Goal: Task Accomplishment & Management: Complete application form

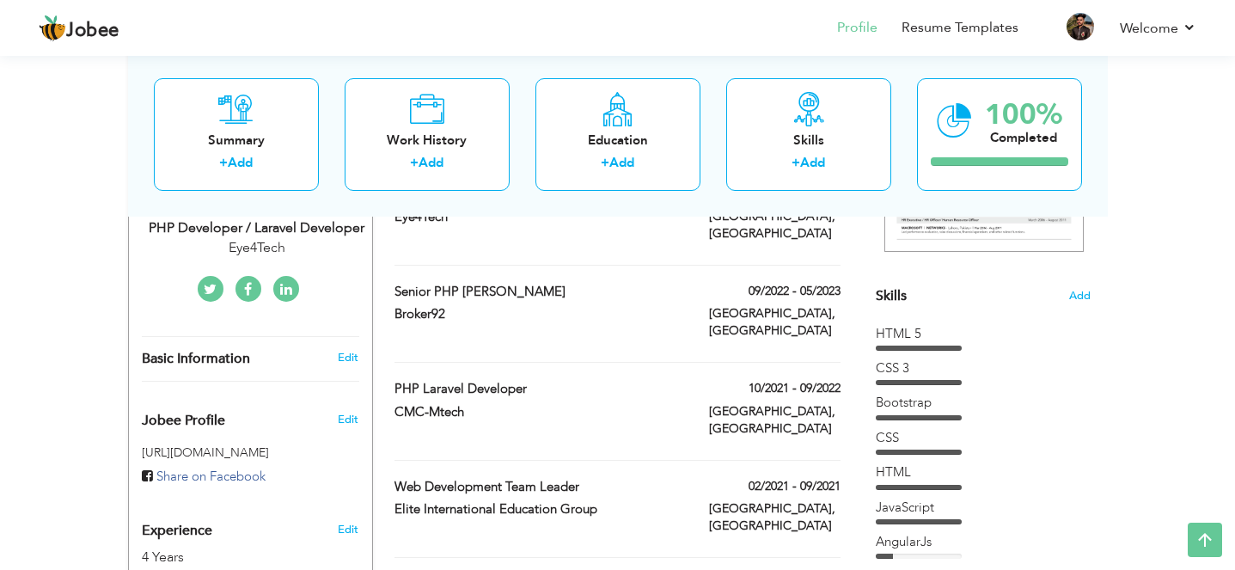
scroll to position [376, 0]
click at [347, 348] on link "Edit" at bounding box center [348, 355] width 21 height 15
type input "[DEMOGRAPHIC_DATA]"
type input "Saleem"
type input "03024286698"
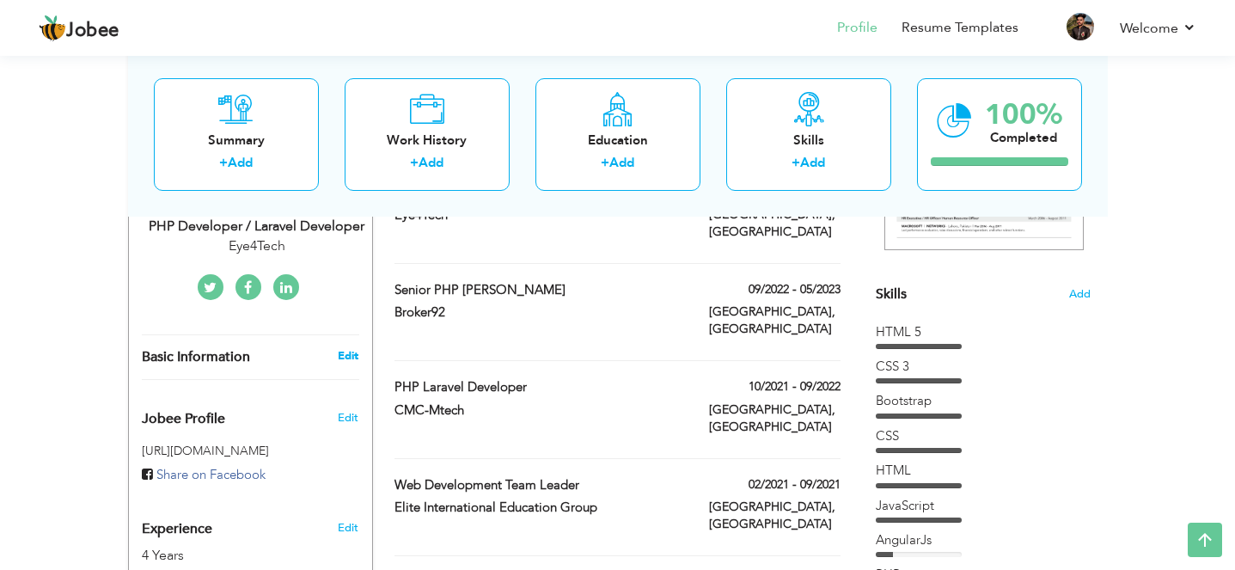
select select "number:166"
type input "[GEOGRAPHIC_DATA]"
select select "number:6"
type input "Eye4Tech"
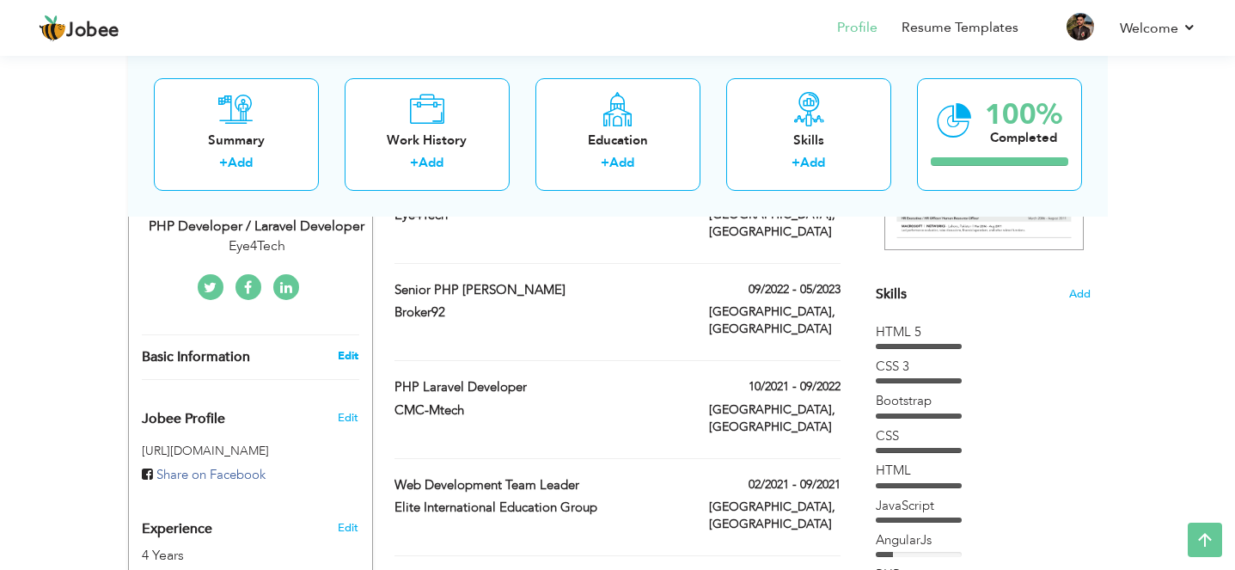
type input "PHP Developer / Laravel Developer"
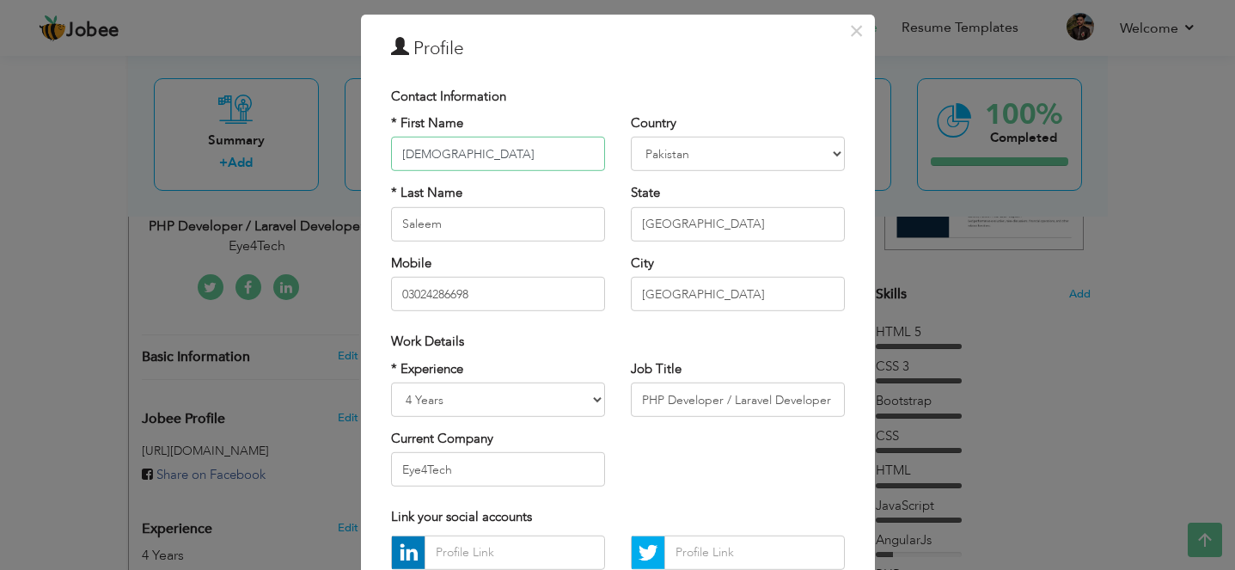
scroll to position [0, 0]
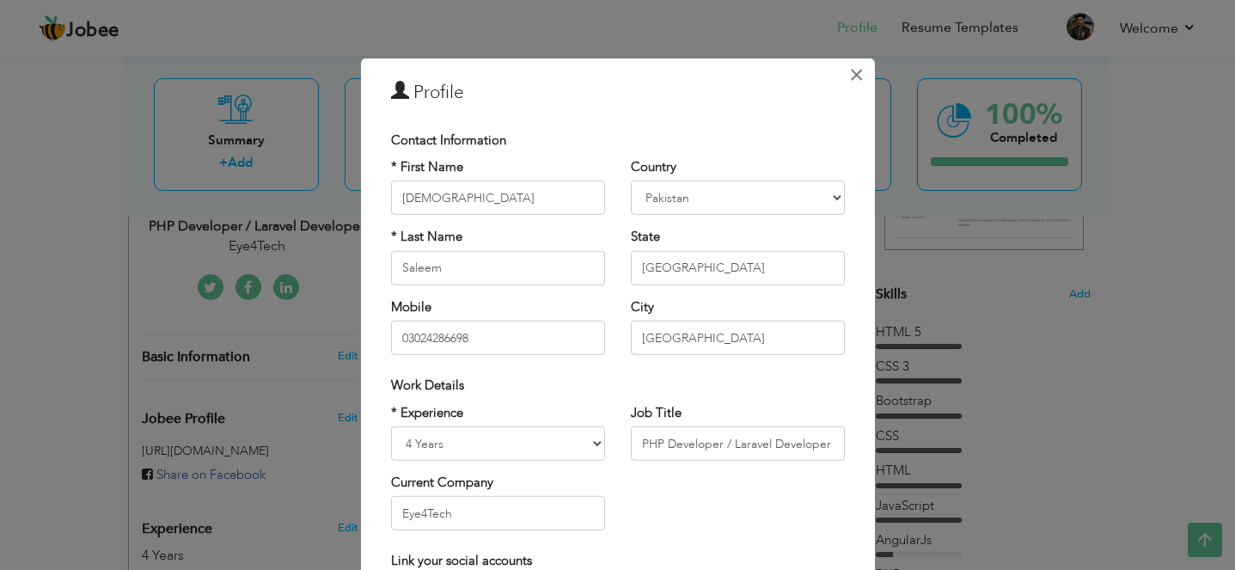
click at [854, 76] on span "×" at bounding box center [856, 73] width 15 height 31
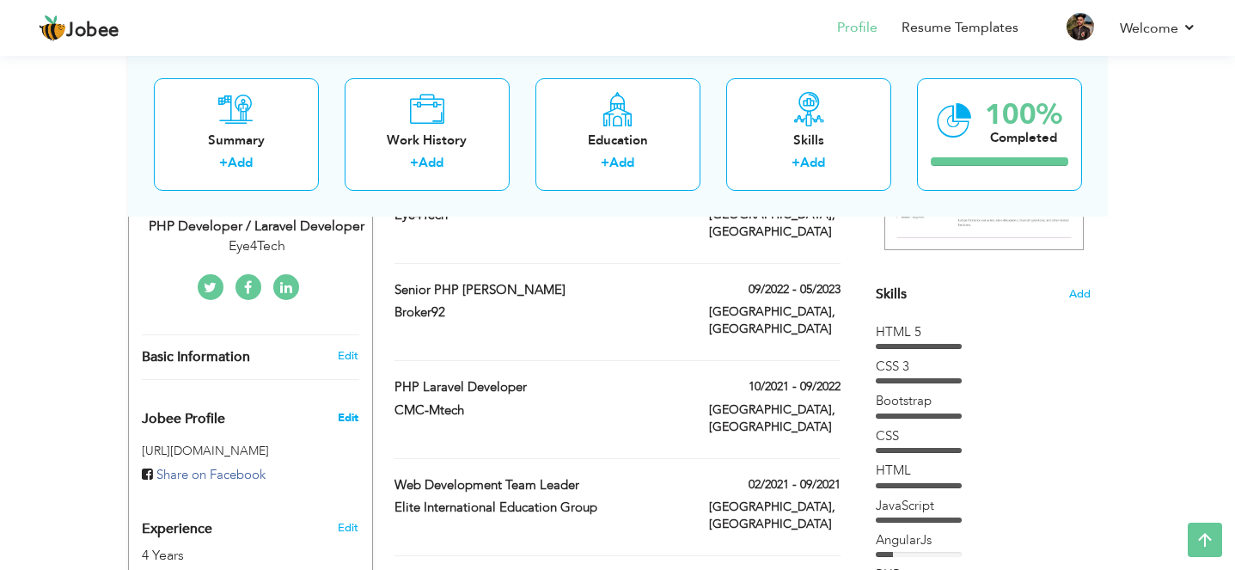
click at [339, 410] on span "Edit" at bounding box center [348, 417] width 21 height 15
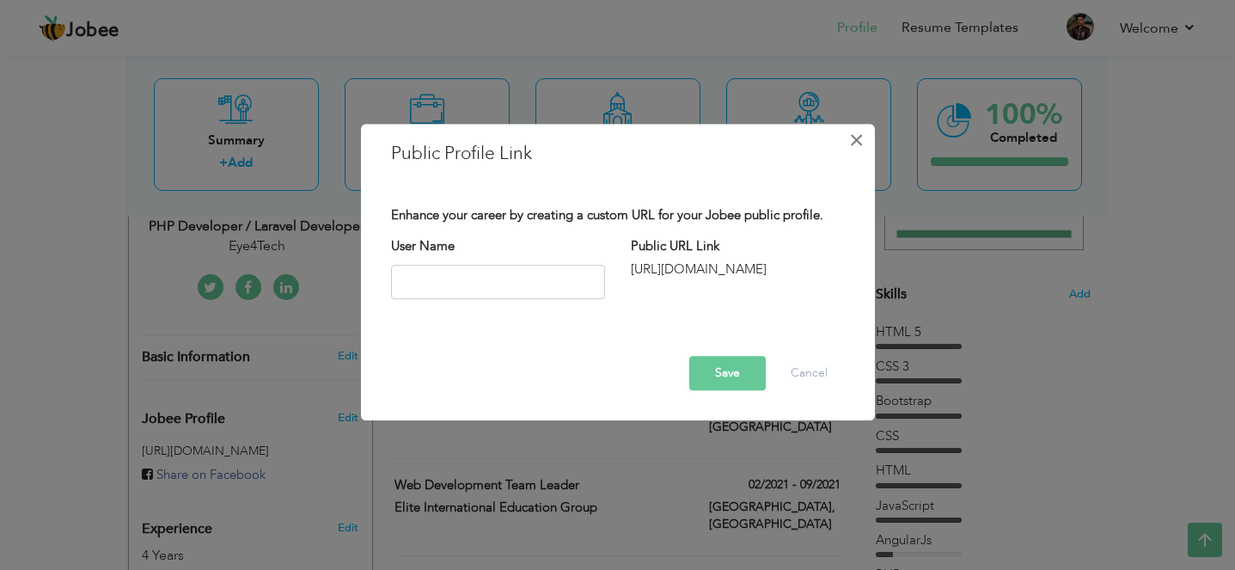
click at [852, 143] on span "×" at bounding box center [856, 140] width 15 height 31
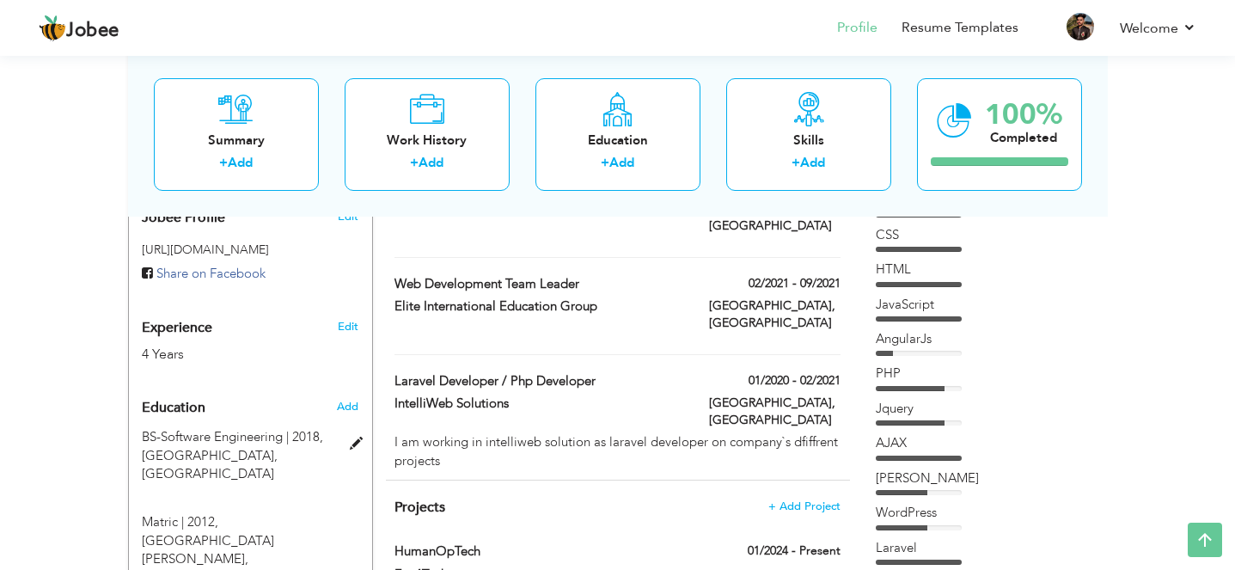
scroll to position [553, 0]
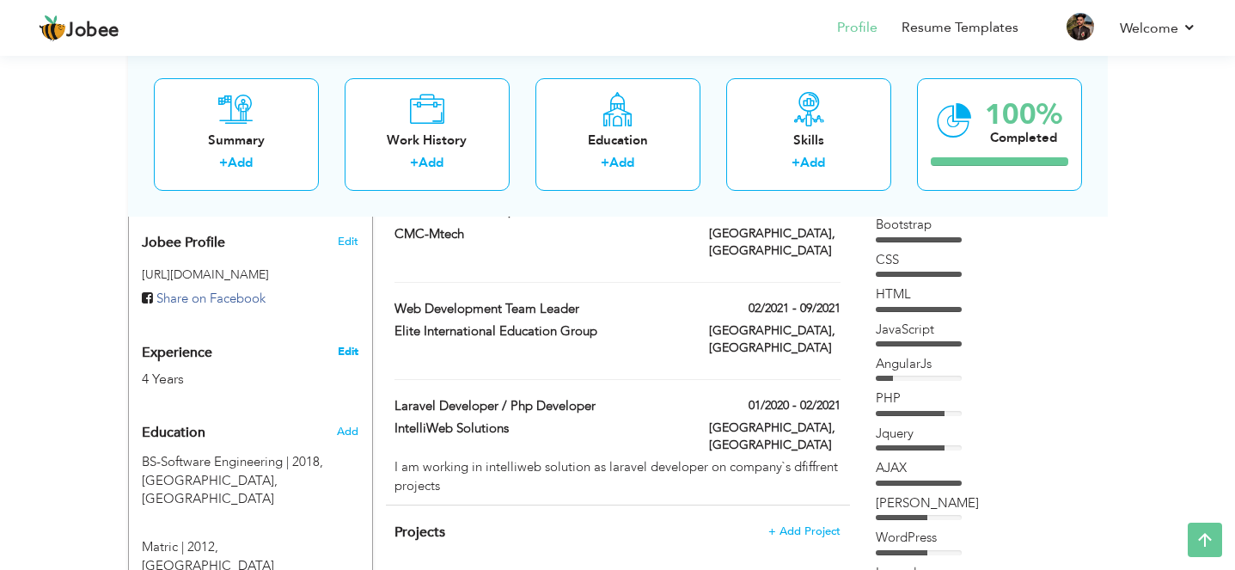
click at [344, 344] on link "Edit" at bounding box center [348, 351] width 21 height 15
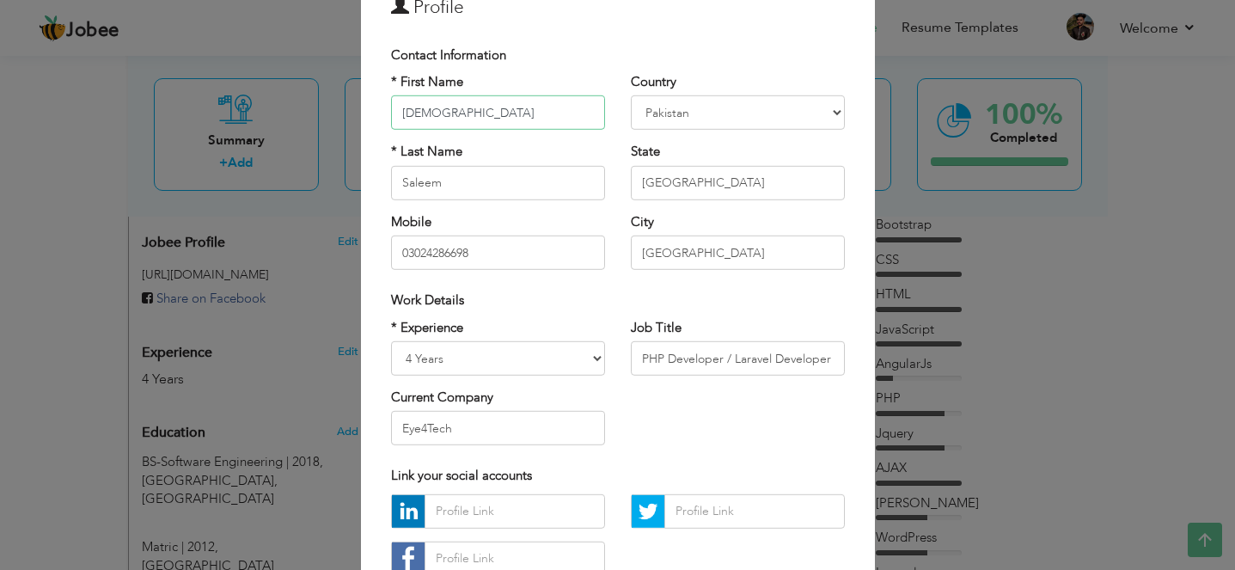
scroll to position [0, 0]
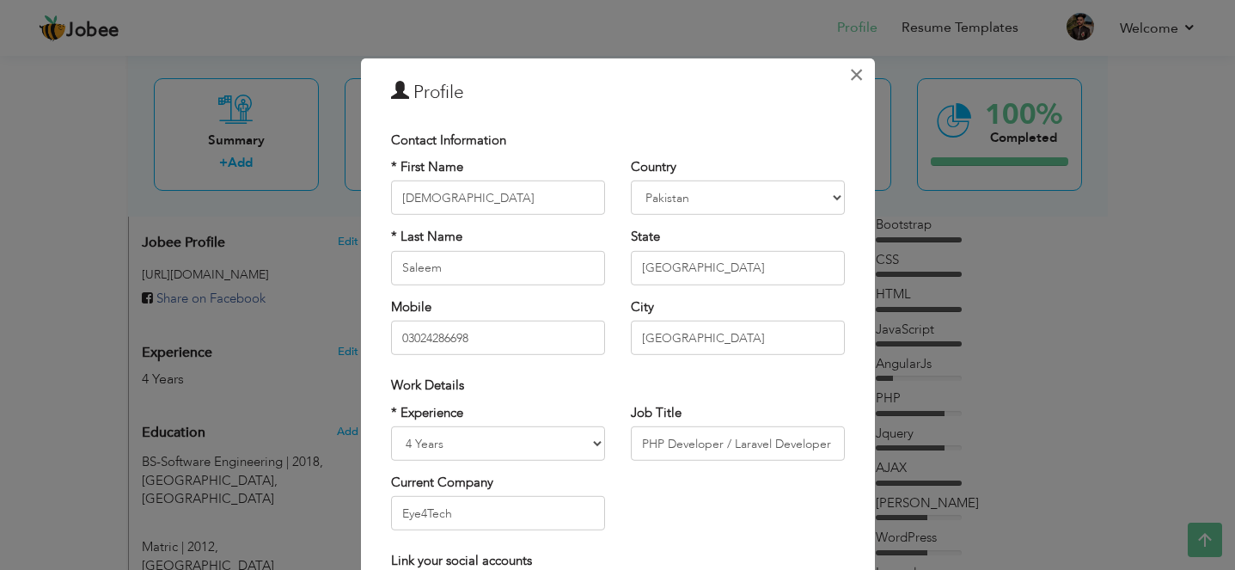
click at [858, 86] on span "×" at bounding box center [856, 73] width 15 height 31
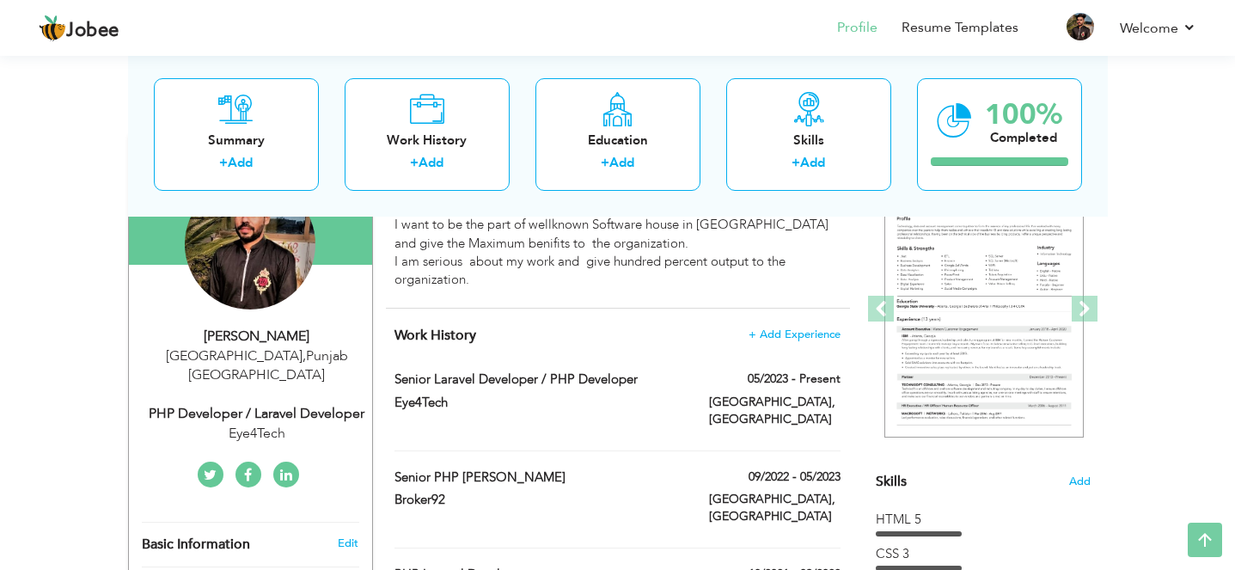
scroll to position [191, 0]
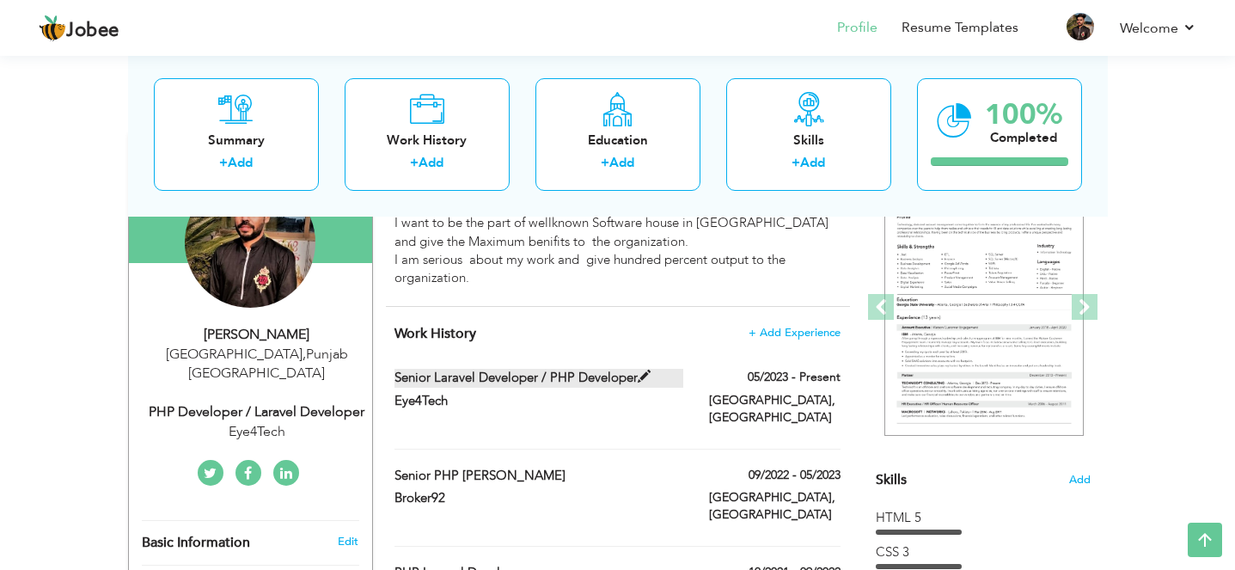
click at [462, 382] on label "Senior Laravel Developer / PHP Developer" at bounding box center [538, 378] width 289 height 18
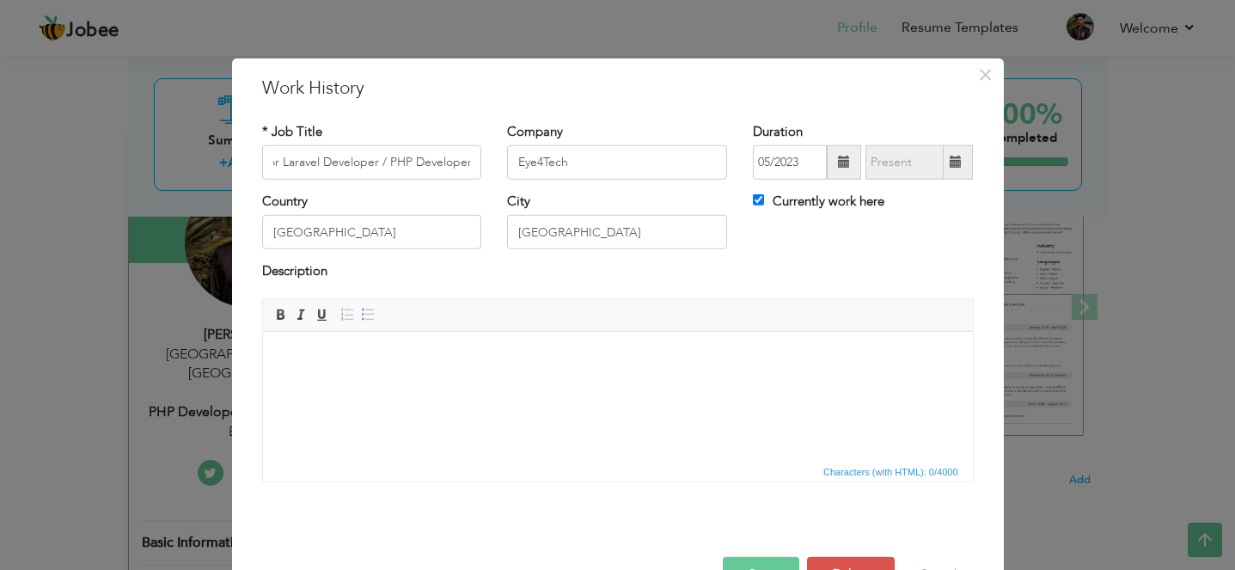
scroll to position [0, 0]
drag, startPoint x: 1054, startPoint y: 83, endPoint x: 972, endPoint y: 79, distance: 82.6
click at [972, 79] on div "× Work History * Job Title Senior Laravel Developer / PHP Developer Company Eye…" at bounding box center [617, 285] width 1235 height 570
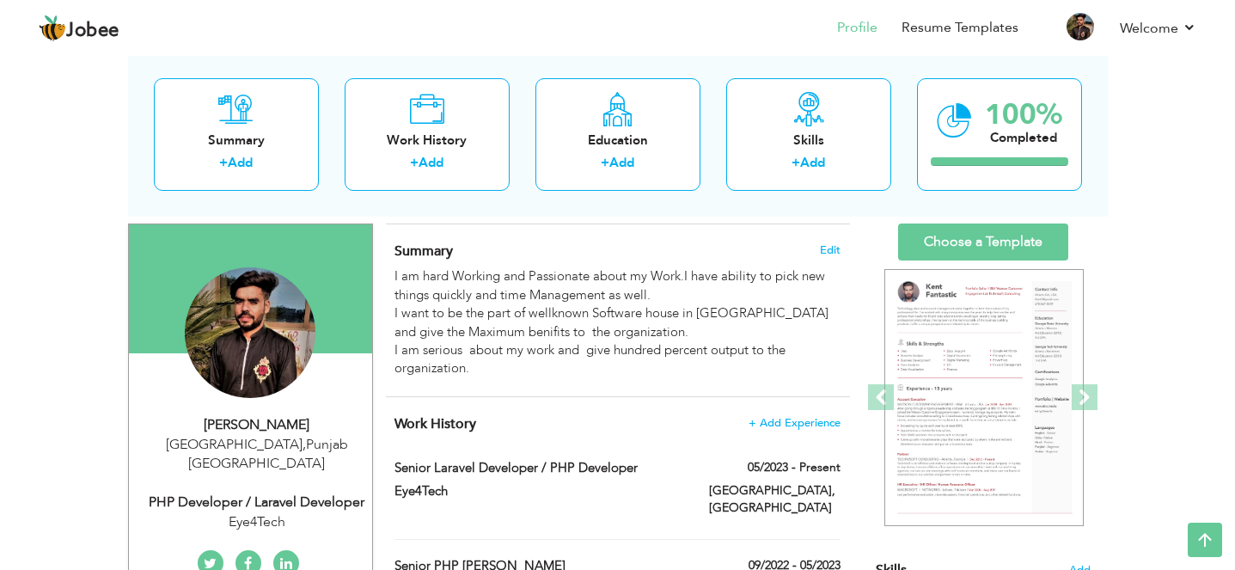
scroll to position [70, 0]
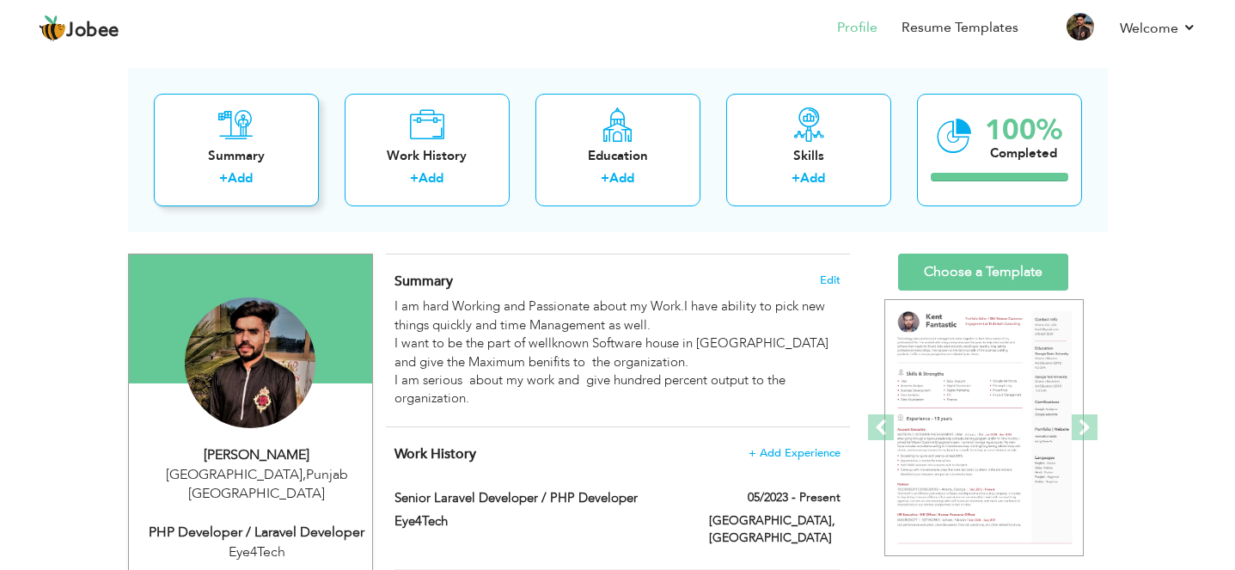
click at [234, 183] on link "Add" at bounding box center [240, 177] width 25 height 17
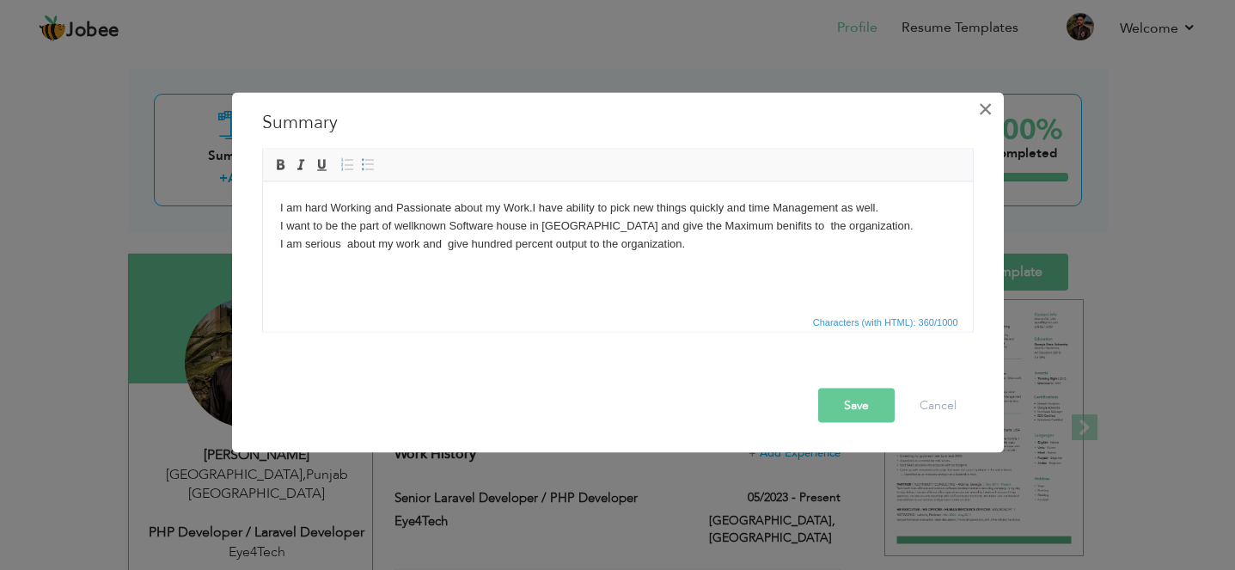
click at [982, 109] on span "×" at bounding box center [985, 108] width 15 height 31
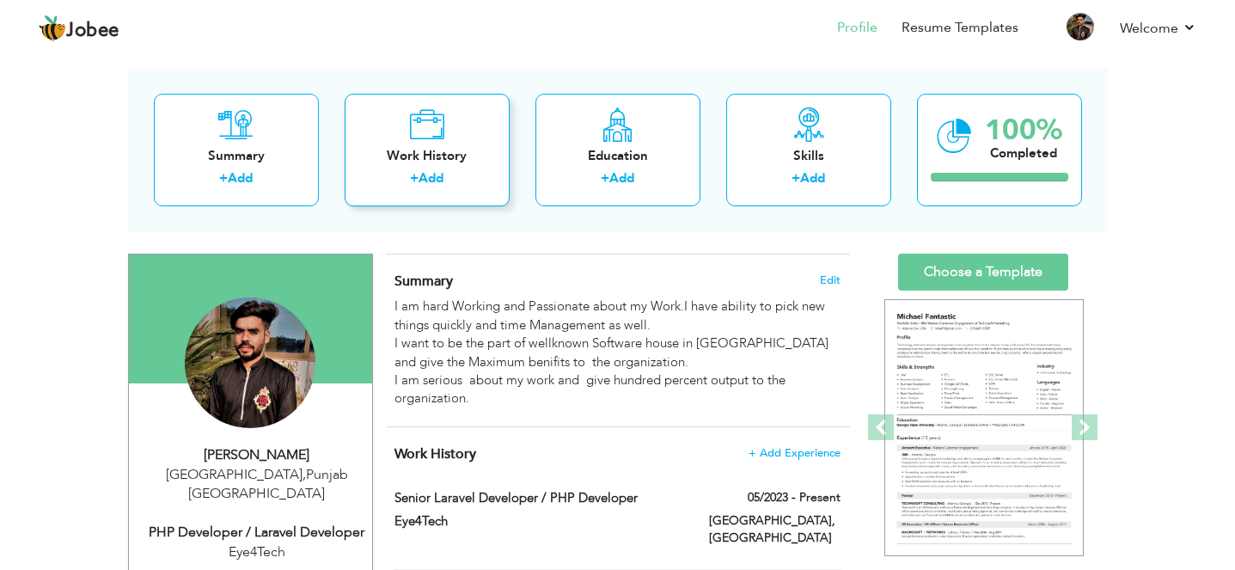
click at [415, 174] on label "+" at bounding box center [414, 178] width 9 height 18
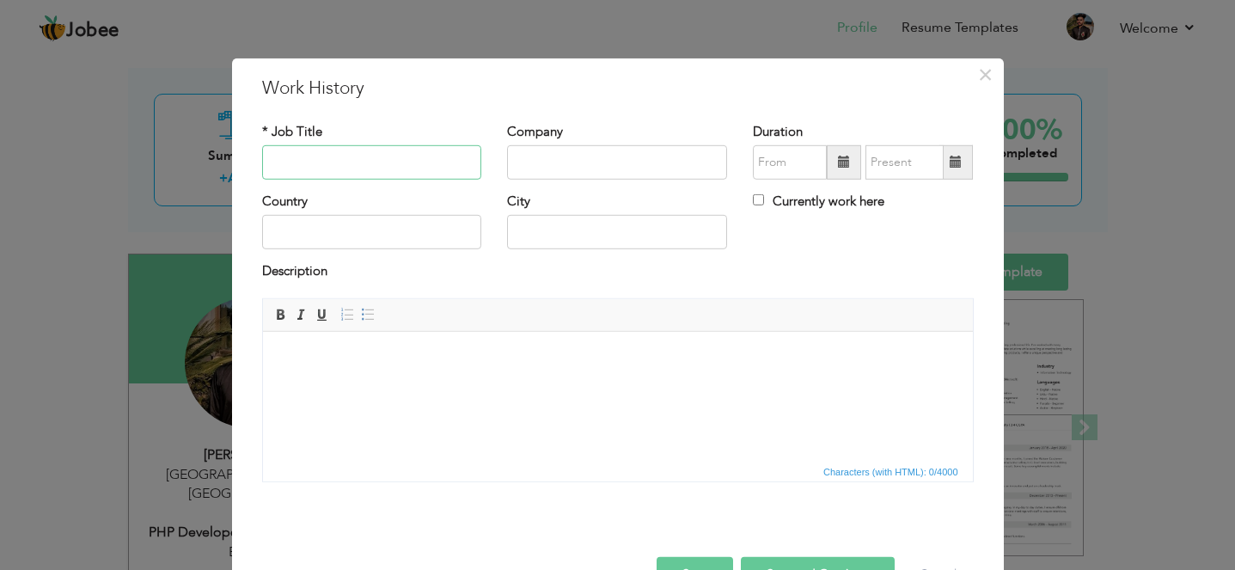
scroll to position [52, 0]
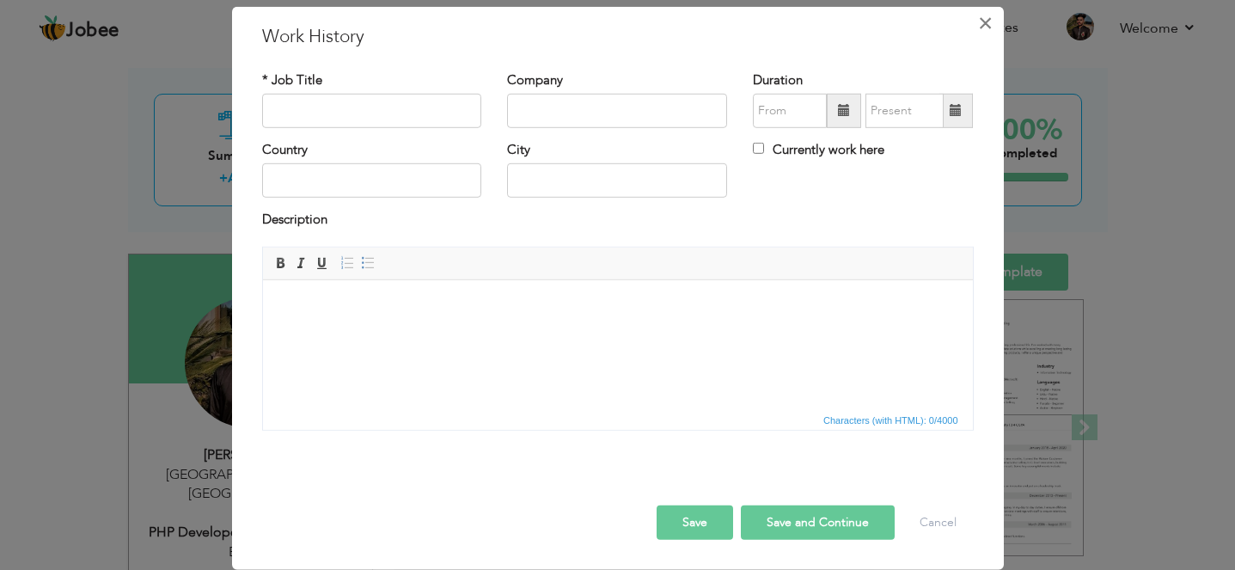
click at [988, 22] on span "×" at bounding box center [985, 22] width 15 height 31
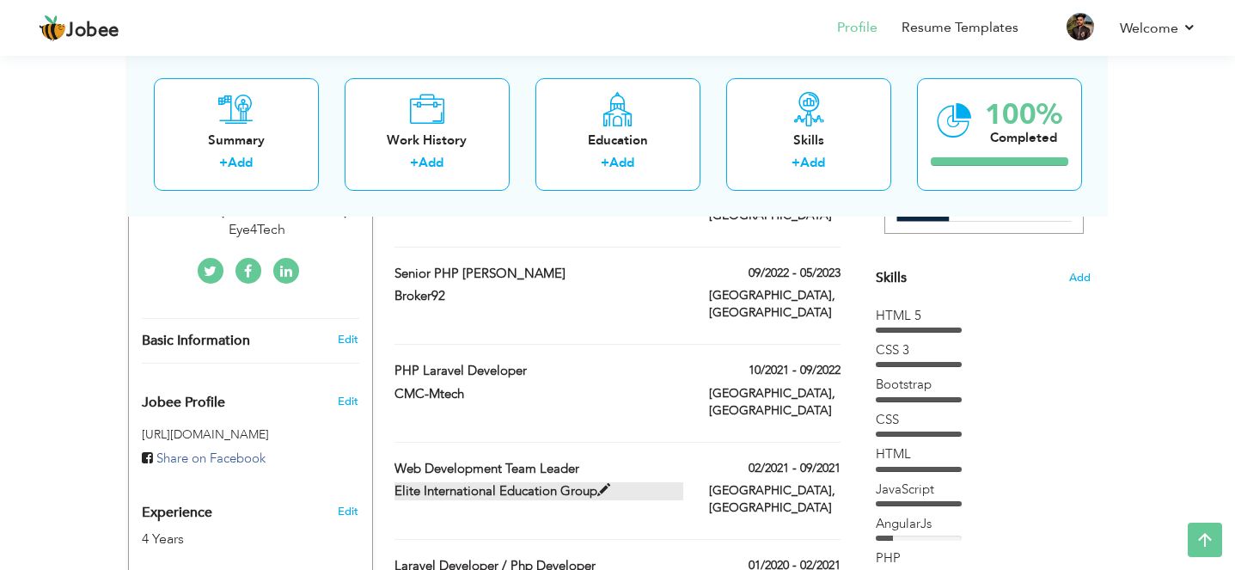
scroll to position [386, 0]
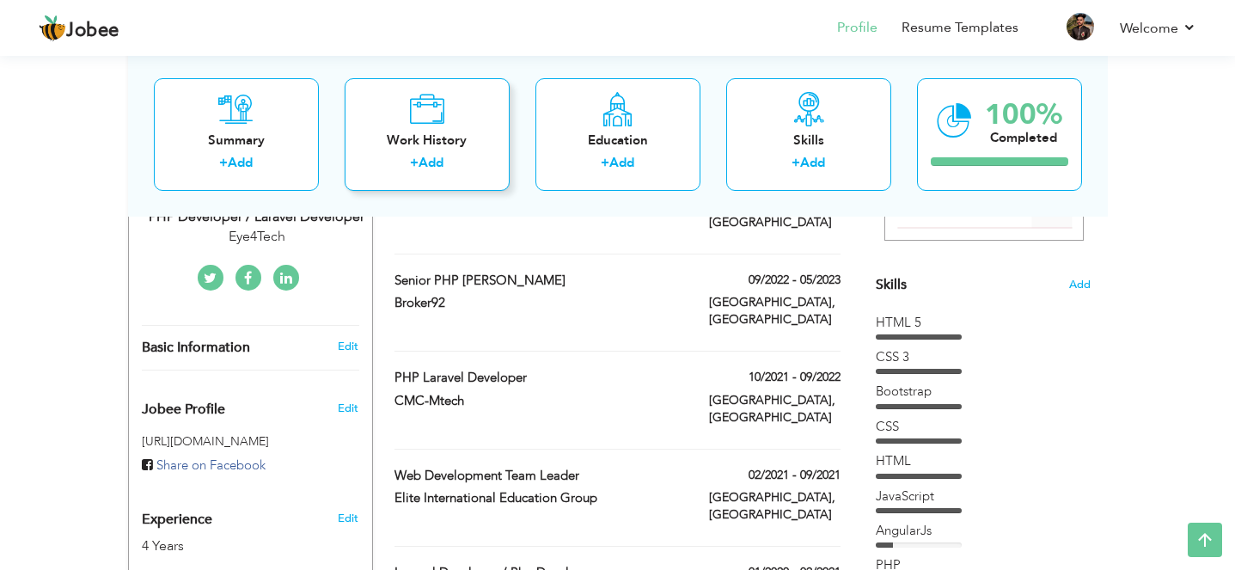
click at [447, 129] on div "Work History + Add" at bounding box center [427, 133] width 165 height 113
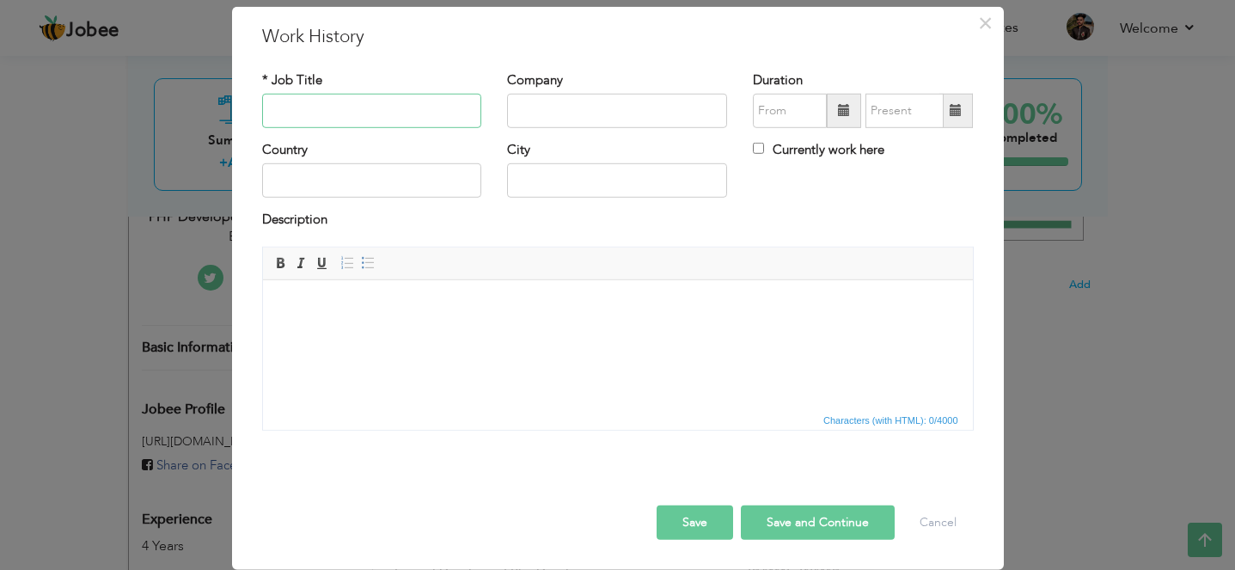
scroll to position [0, 0]
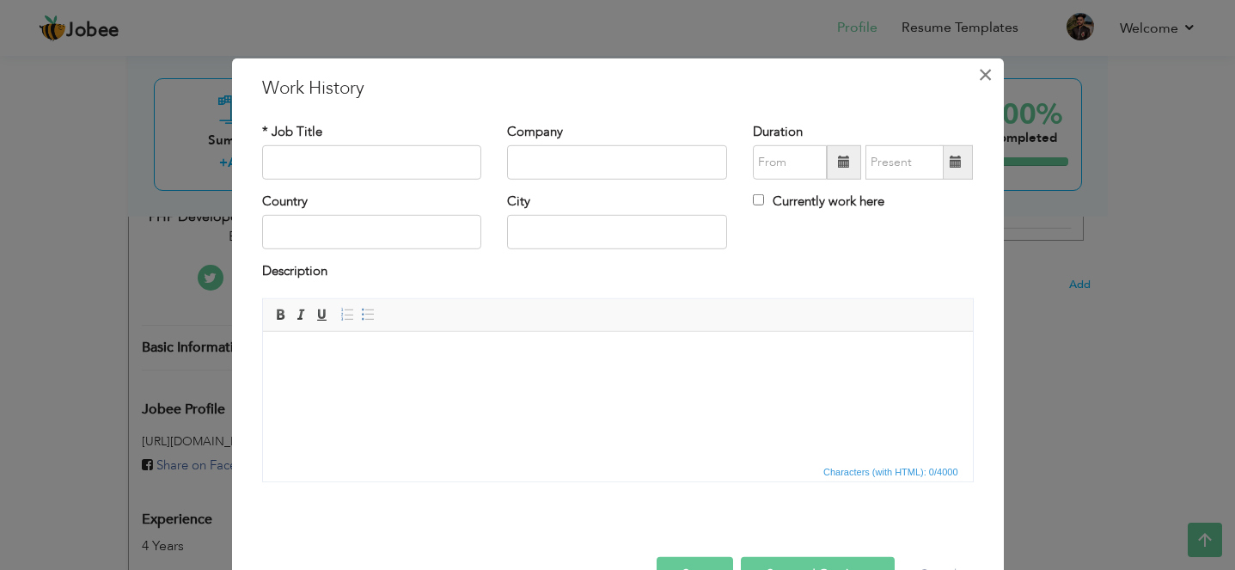
click at [984, 72] on span "×" at bounding box center [985, 73] width 15 height 31
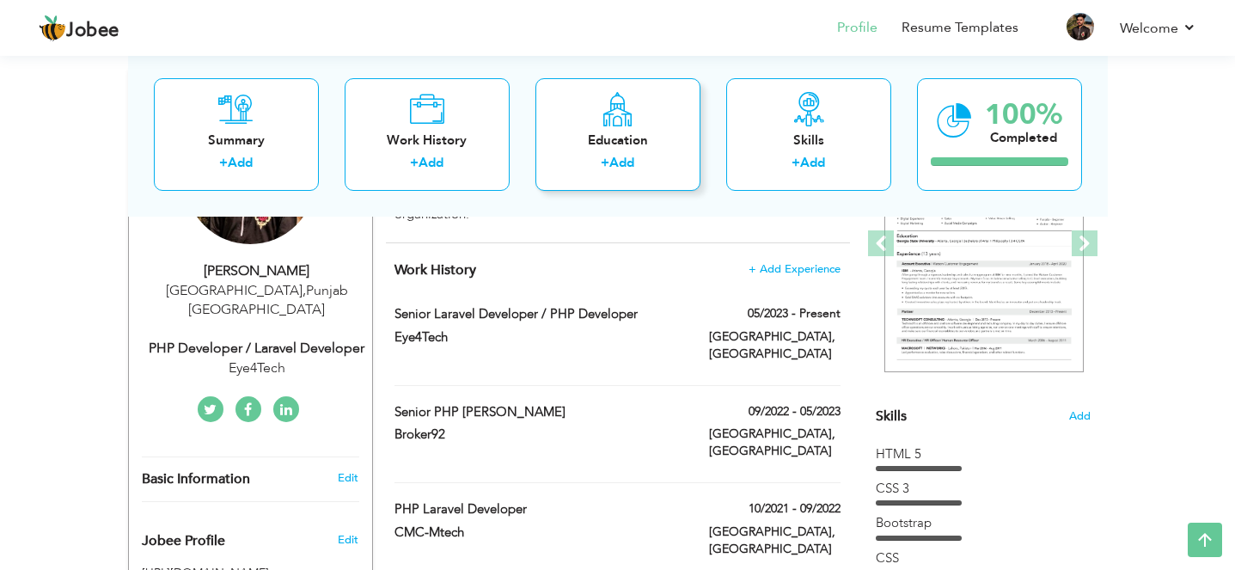
scroll to position [257, 0]
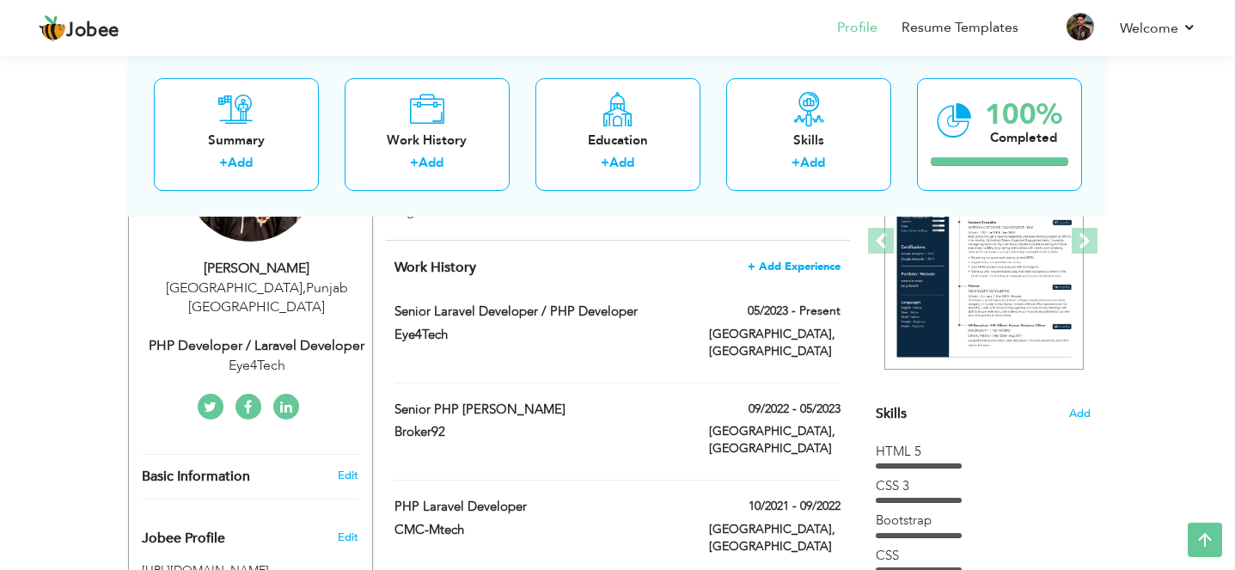
click at [789, 266] on span "+ Add Experience" at bounding box center [794, 266] width 93 height 12
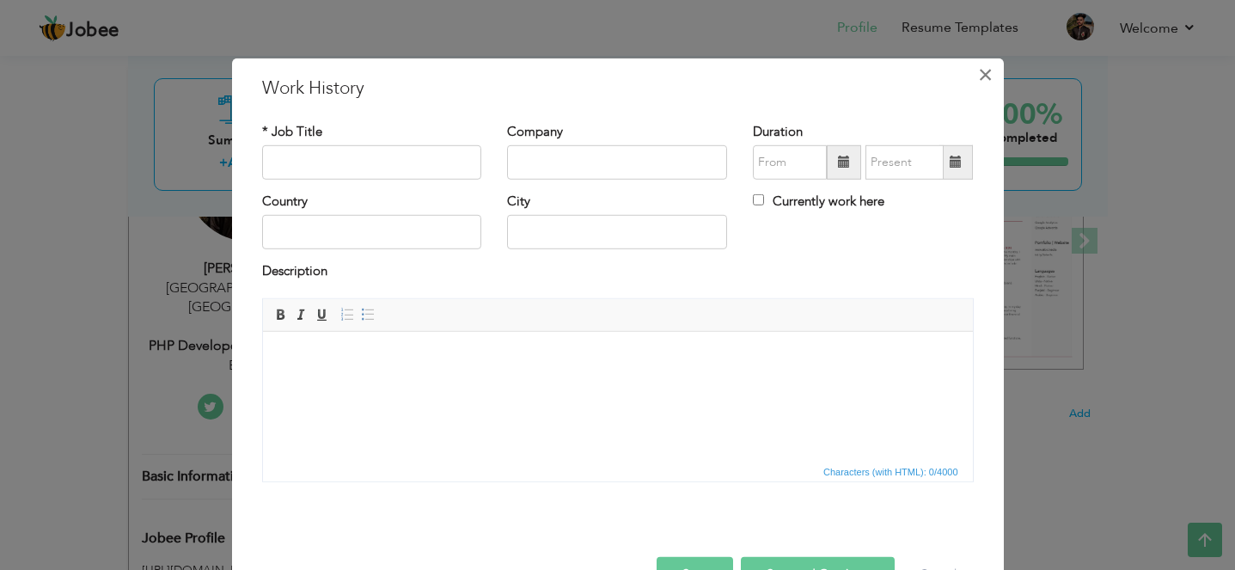
click at [989, 82] on span "×" at bounding box center [985, 73] width 15 height 31
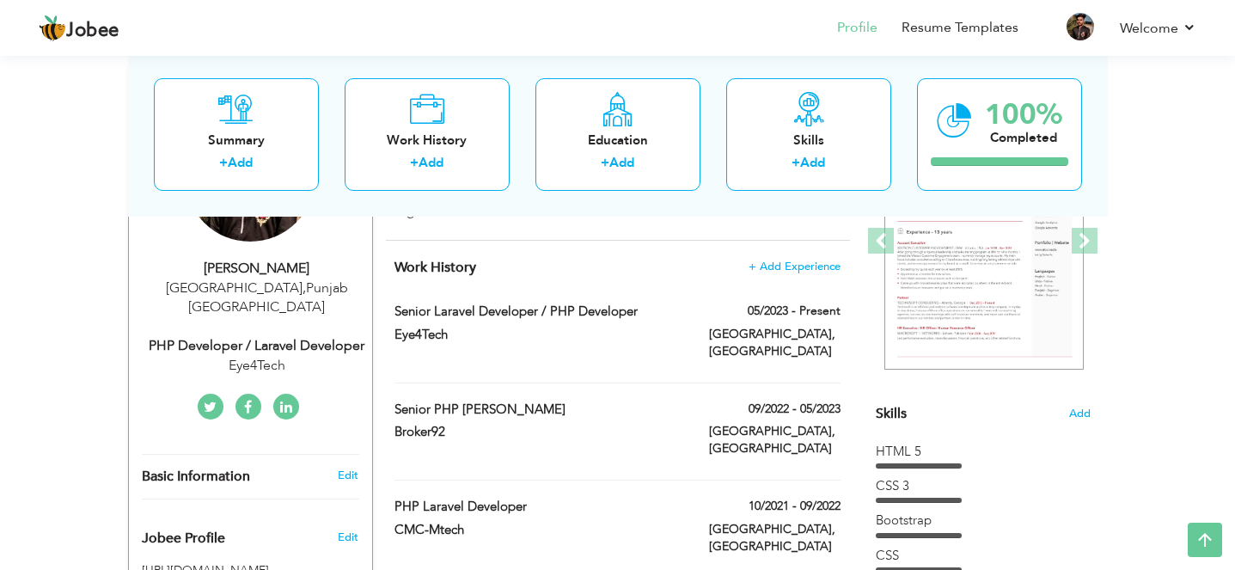
drag, startPoint x: 782, startPoint y: 360, endPoint x: 756, endPoint y: 360, distance: 25.8
click at [756, 360] on div "Senior Laravel Developer / PHP Developer 05/2023 - Present Senior Laravel Devel…" at bounding box center [616, 342] width 445 height 80
type input "Senior Laravel Developer / PHP Developer"
type input "Eye4Tech"
type input "05/2023"
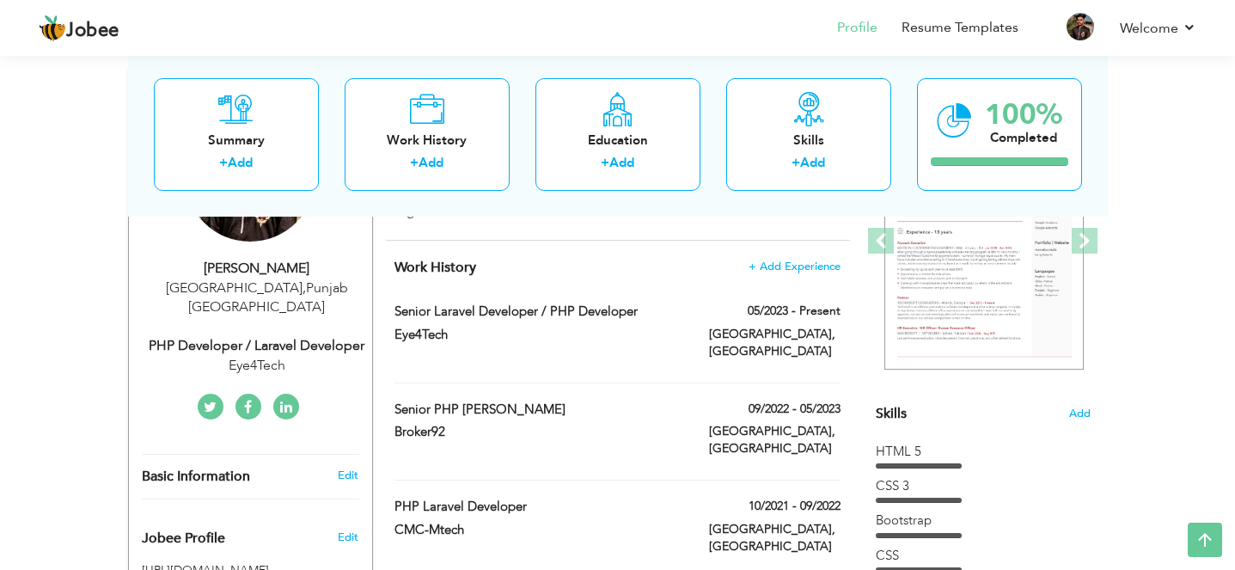
type input "[GEOGRAPHIC_DATA]"
checkbox input "true"
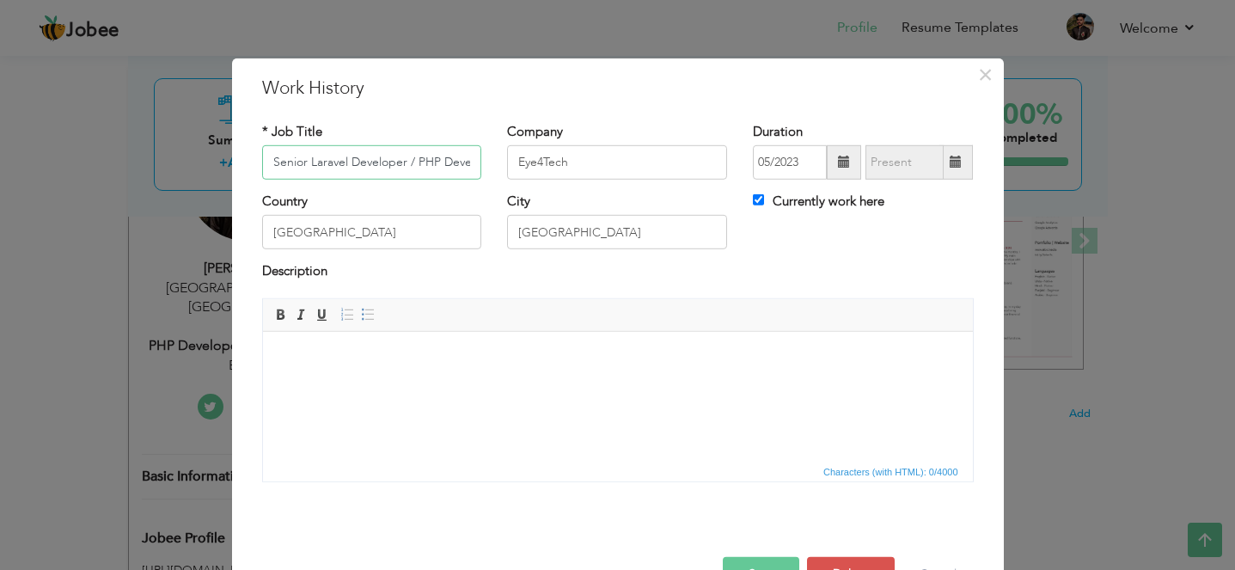
scroll to position [0, 28]
click at [986, 79] on span "×" at bounding box center [985, 73] width 15 height 31
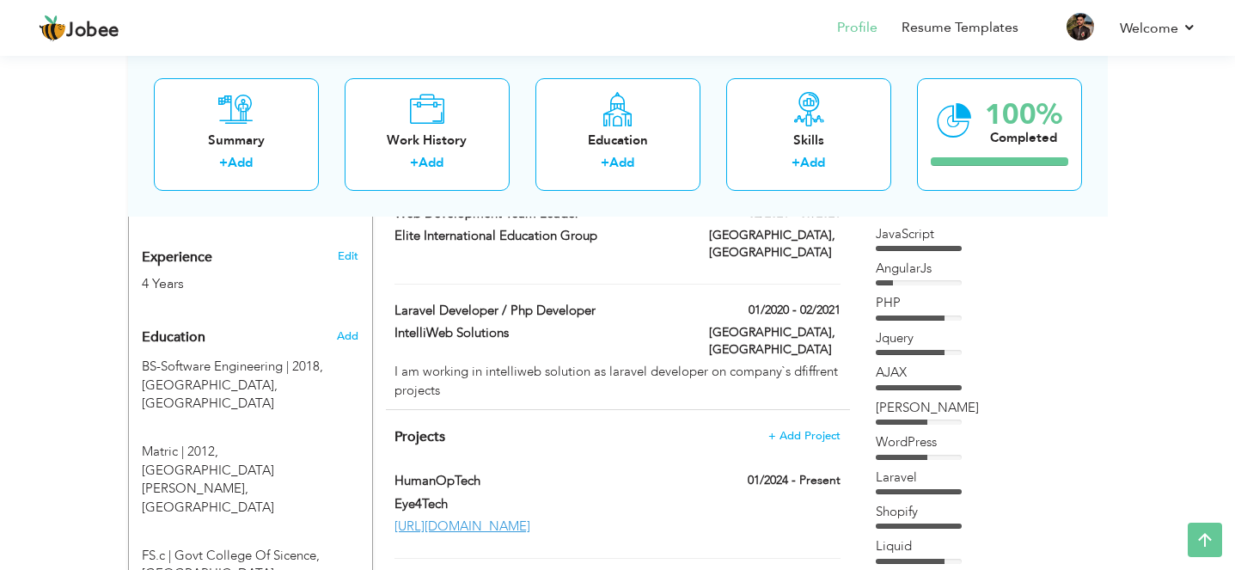
scroll to position [665, 0]
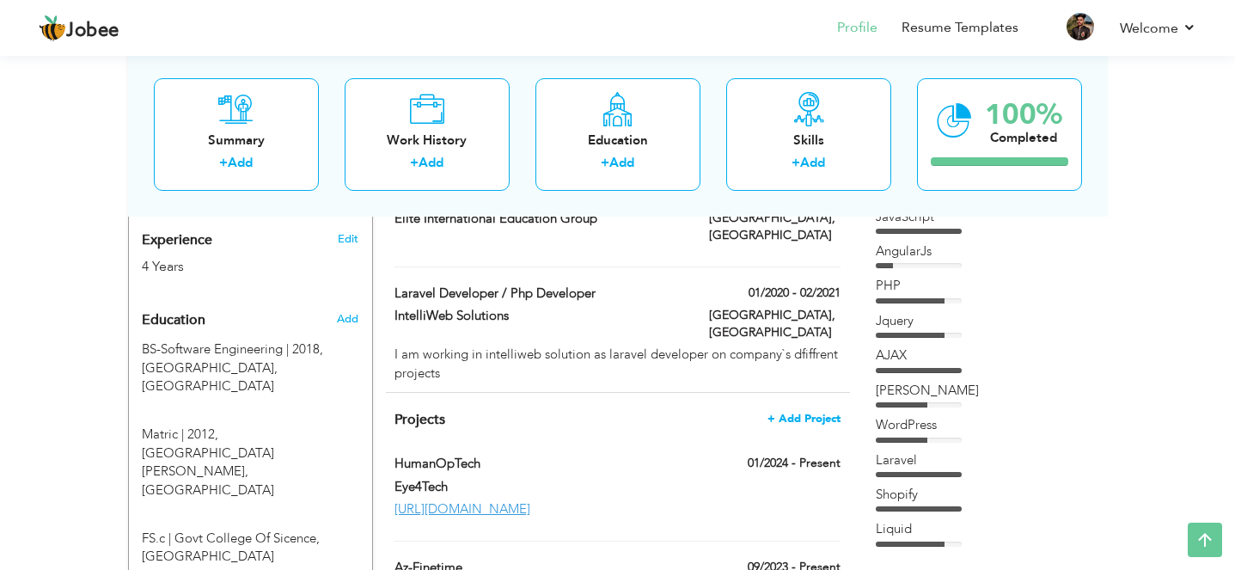
click at [800, 412] on span "+ Add Project" at bounding box center [803, 418] width 73 height 12
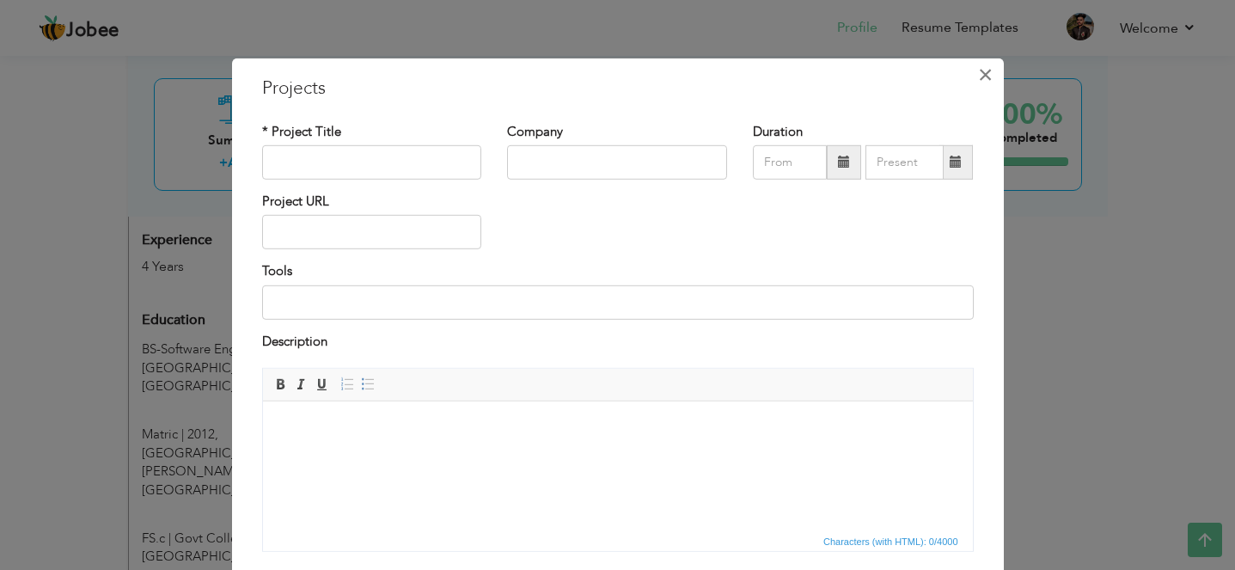
click at [981, 80] on span "×" at bounding box center [985, 73] width 15 height 31
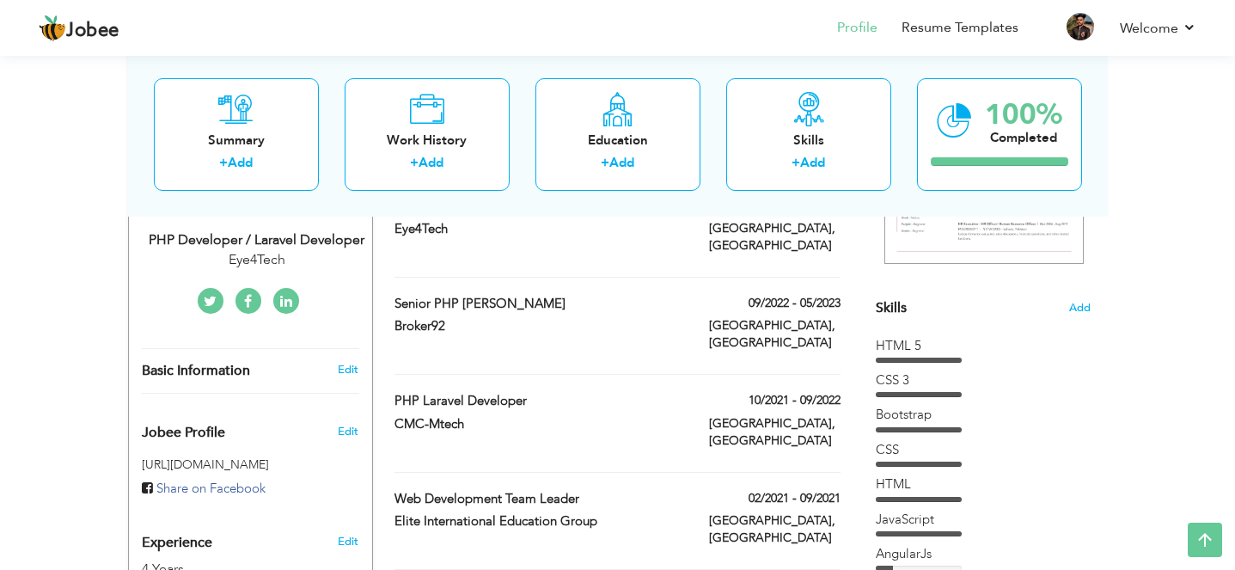
scroll to position [371, 0]
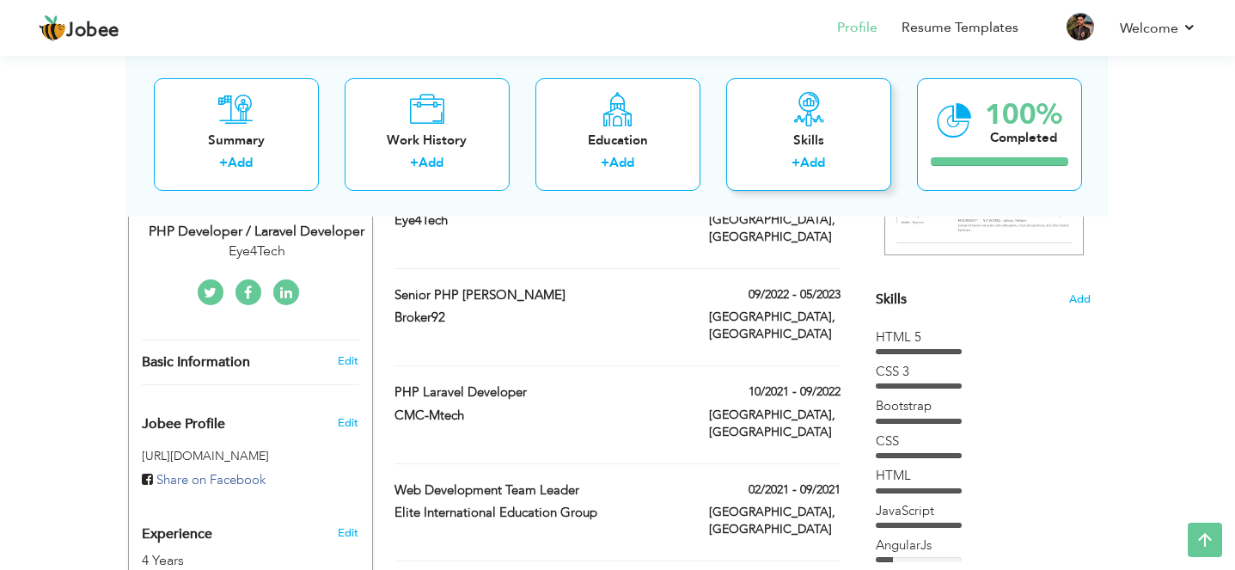
click at [816, 158] on link "Add" at bounding box center [812, 162] width 25 height 17
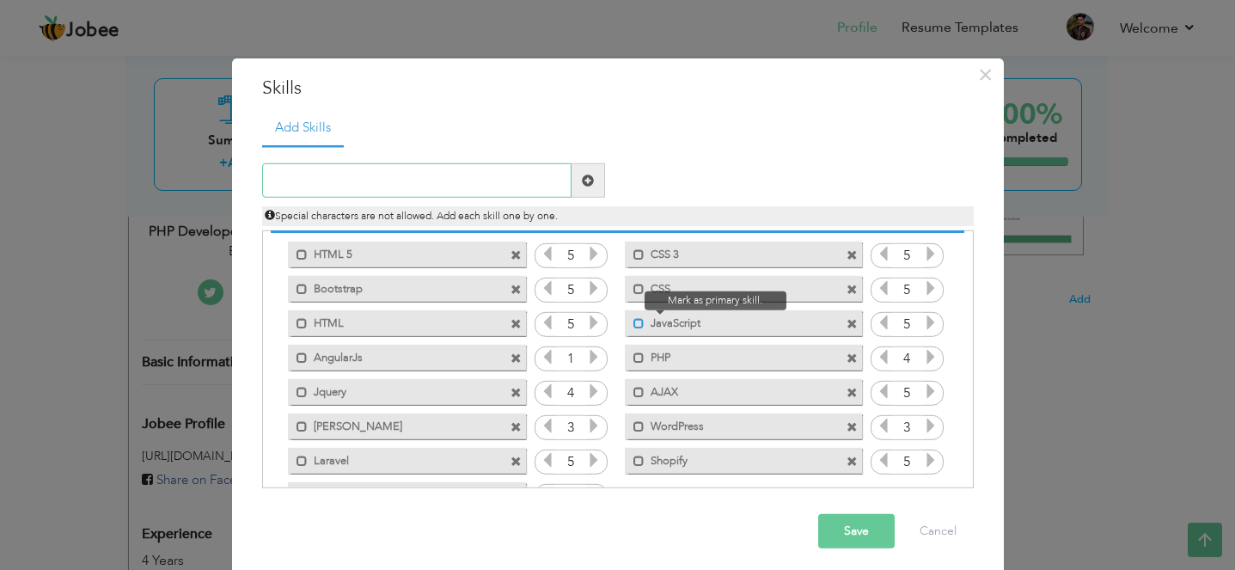
scroll to position [28, 0]
click at [591, 254] on icon at bounding box center [593, 252] width 15 height 15
click at [549, 257] on icon at bounding box center [547, 252] width 15 height 15
click at [586, 251] on icon at bounding box center [593, 252] width 15 height 15
click at [546, 254] on icon at bounding box center [547, 252] width 15 height 15
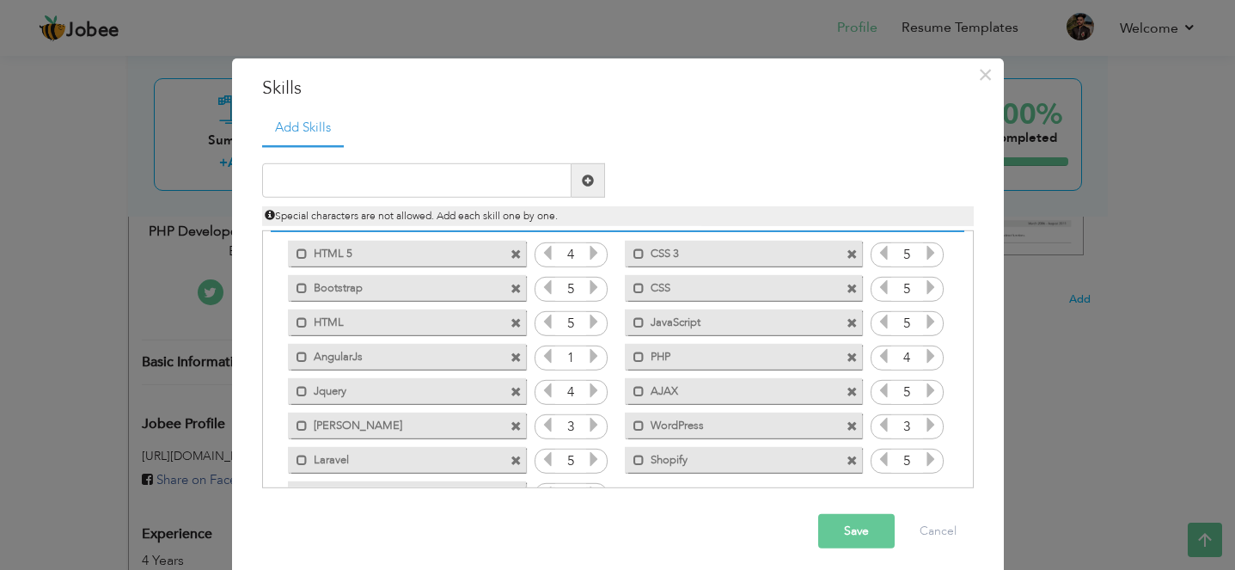
click at [546, 254] on icon at bounding box center [547, 252] width 15 height 15
click at [862, 521] on button "Save" at bounding box center [856, 531] width 76 height 34
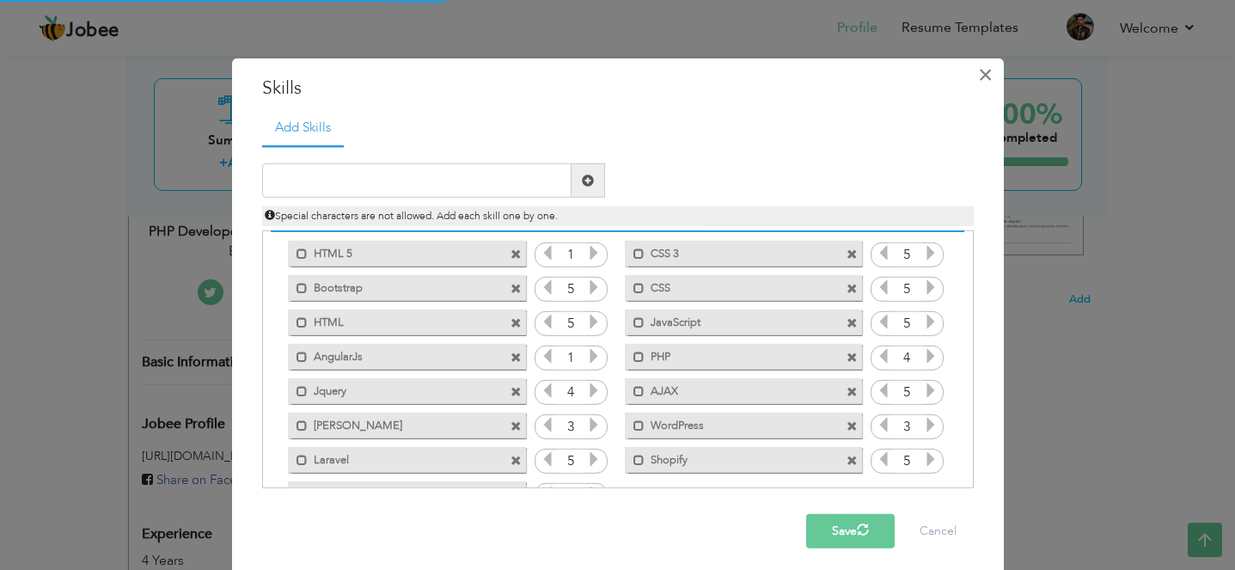
scroll to position [0, 0]
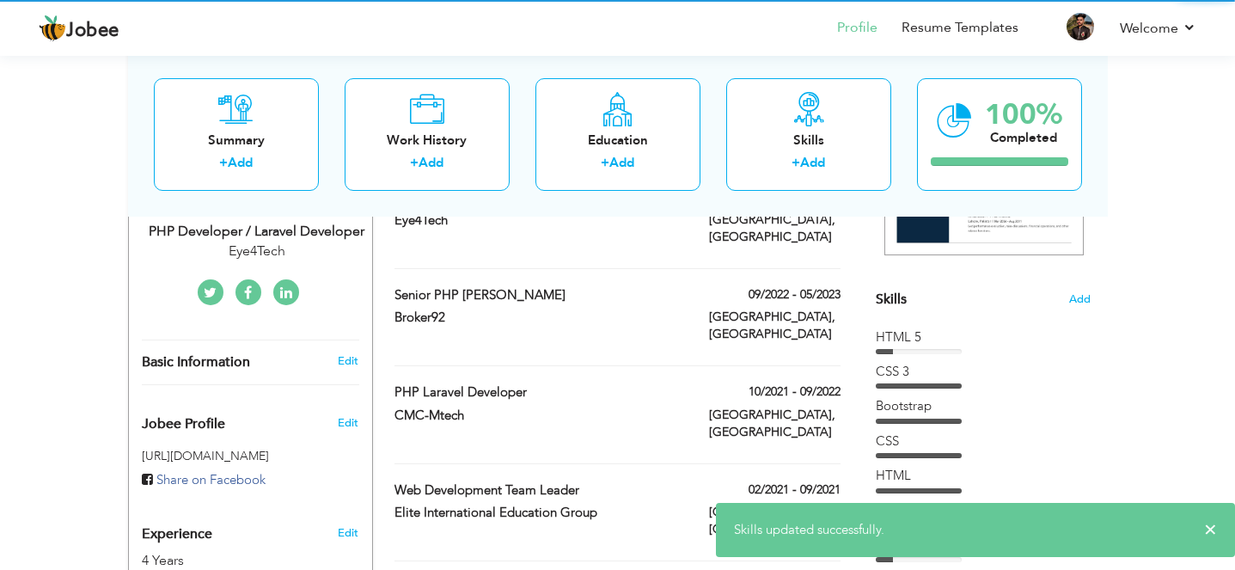
click at [990, 77] on div "100% Completed" at bounding box center [999, 133] width 165 height 113
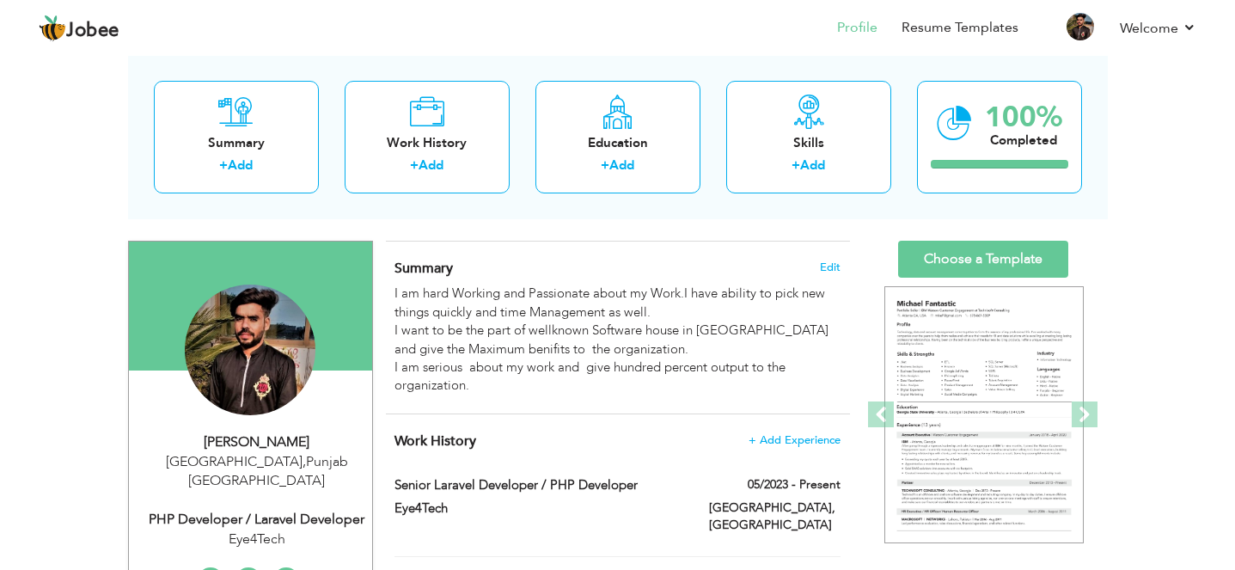
scroll to position [91, 0]
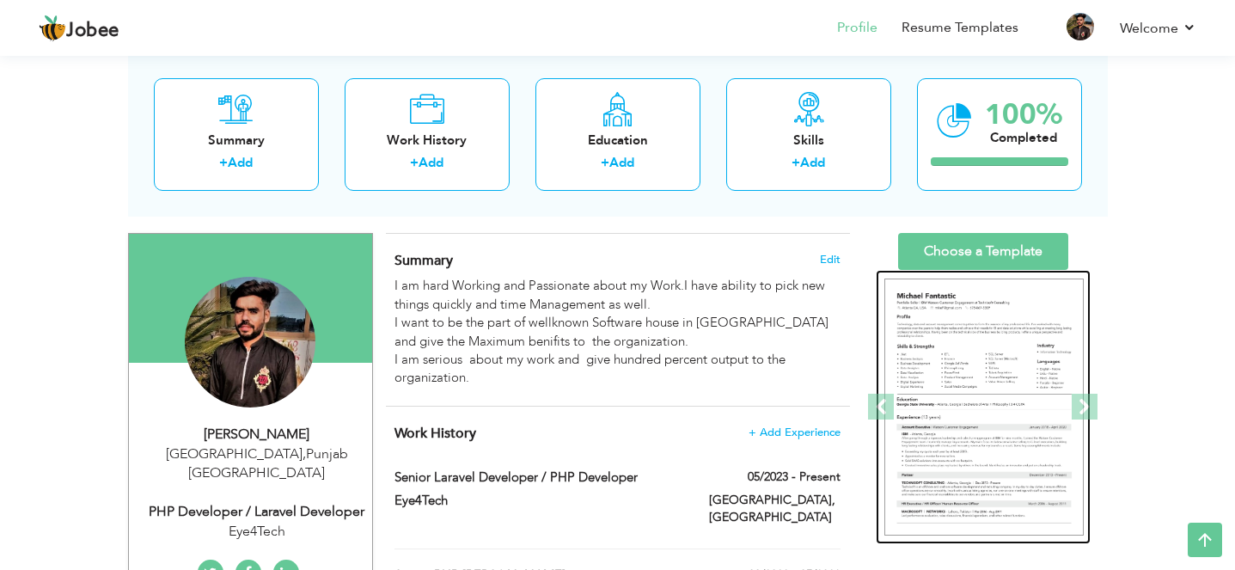
click at [1025, 383] on img at bounding box center [983, 407] width 199 height 258
